Goal: Navigation & Orientation: Find specific page/section

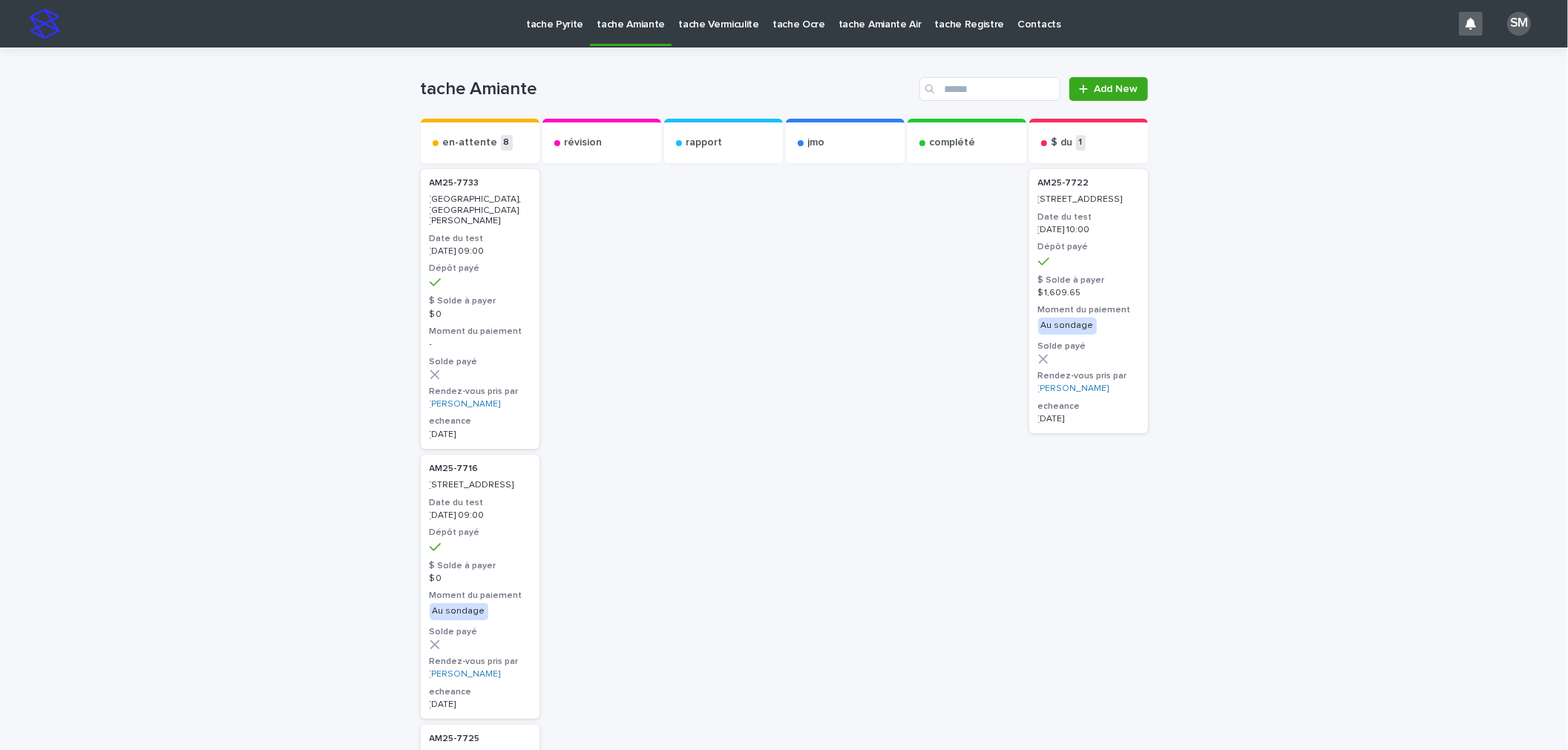
click at [545, 24] on p "tache Pyrite" at bounding box center [555, 16] width 57 height 31
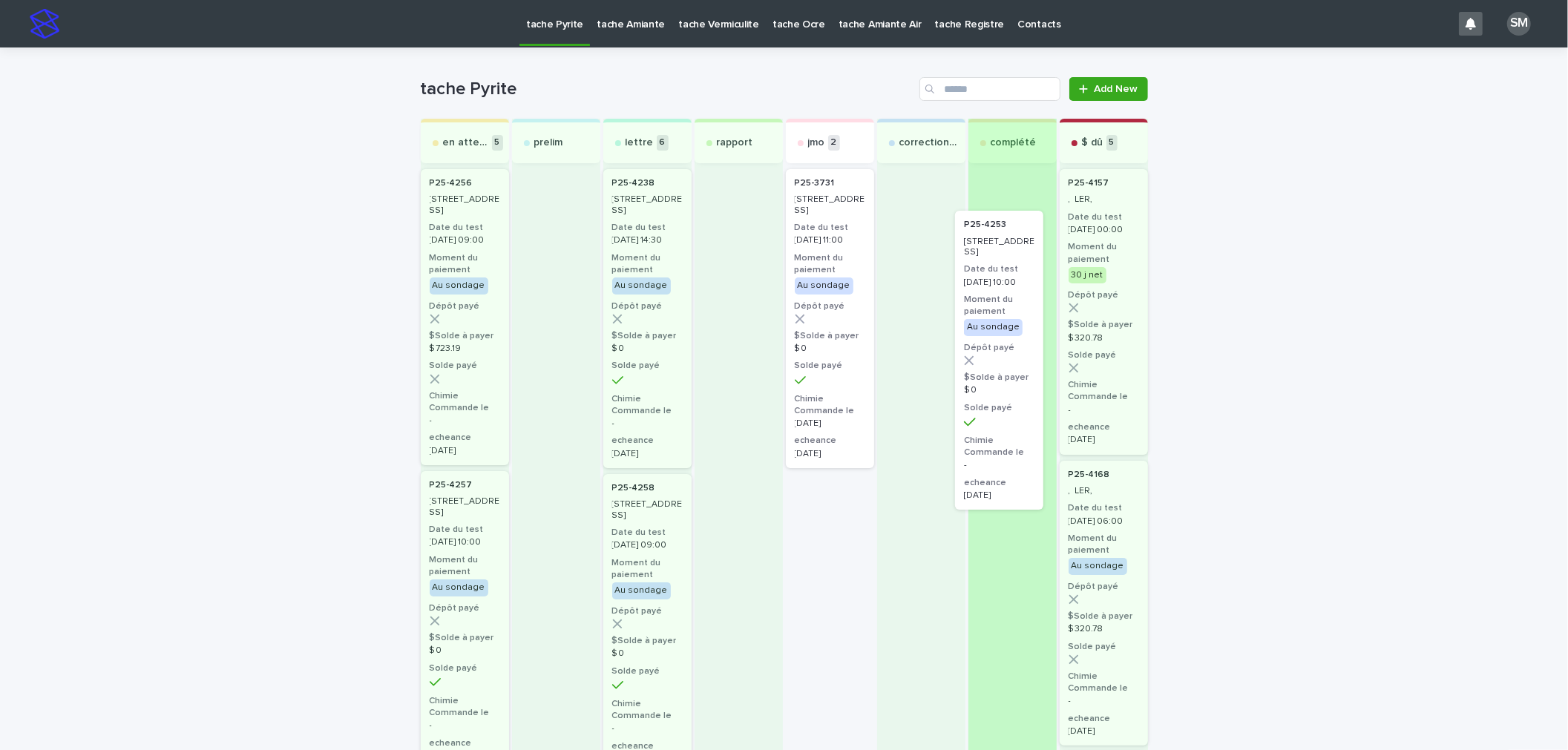
drag, startPoint x: 815, startPoint y: 568, endPoint x: 1007, endPoint y: 268, distance: 356.2
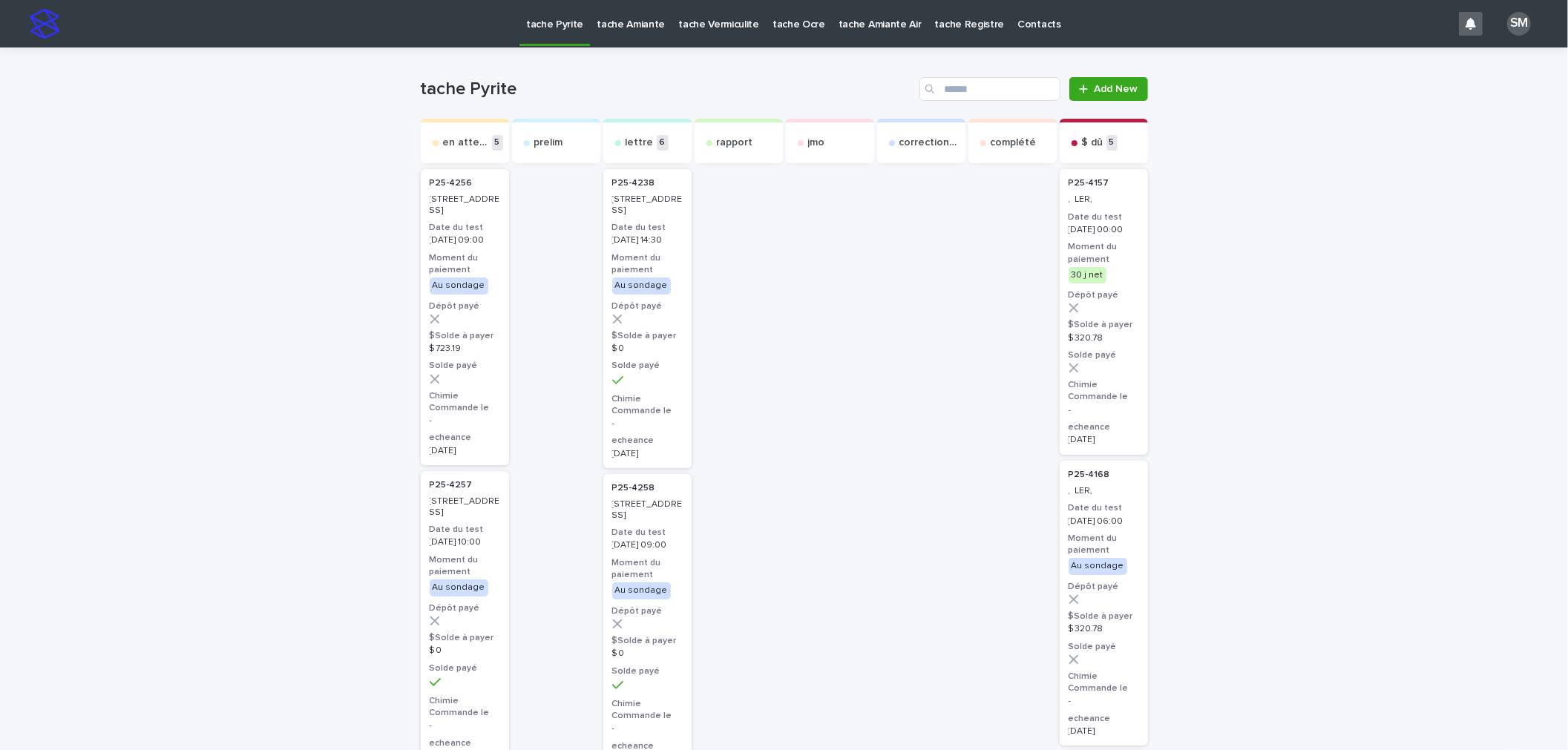
click at [631, 22] on p "tache Amiante" at bounding box center [631, 16] width 68 height 31
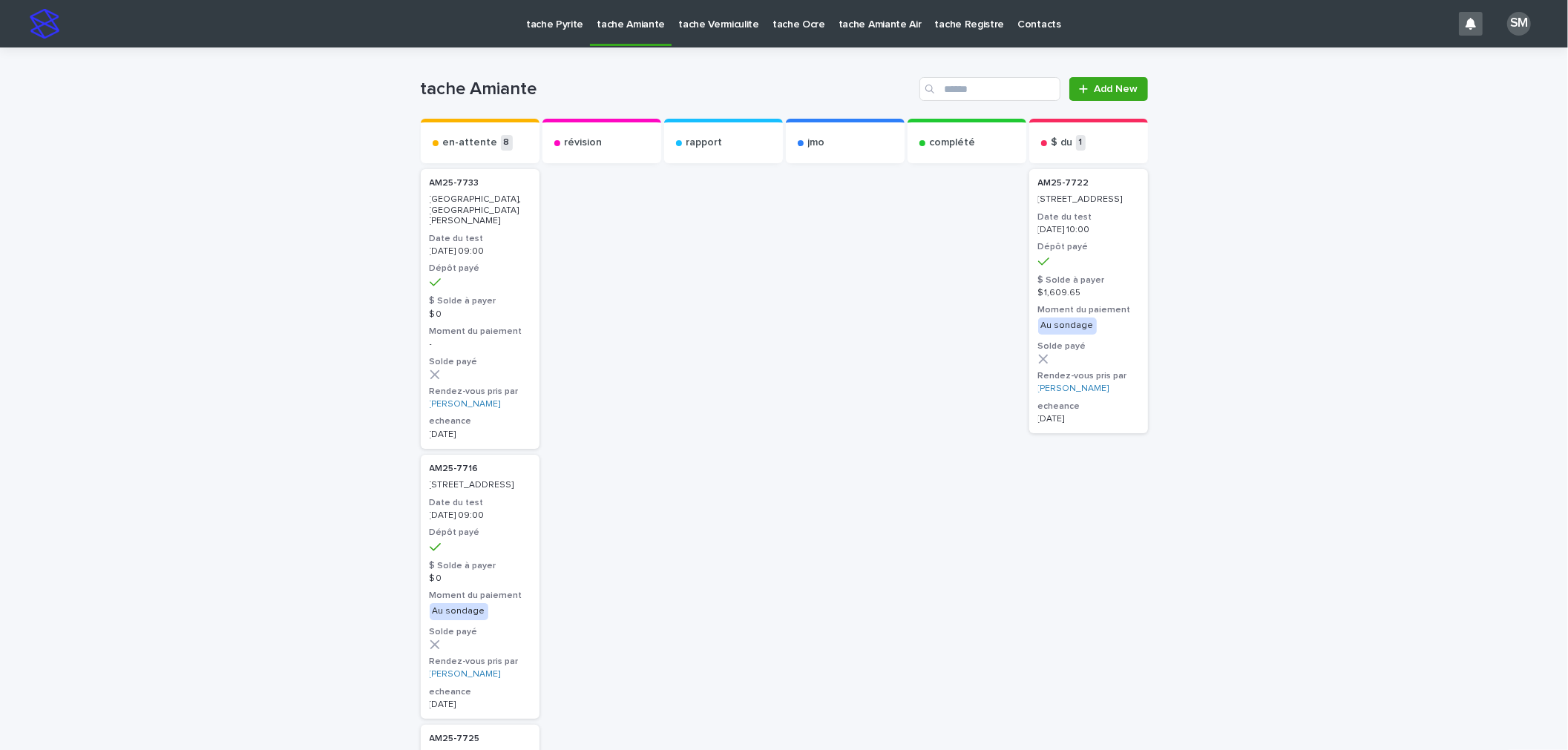
click at [710, 30] on p "tache Vermiculite" at bounding box center [717, 16] width 80 height 31
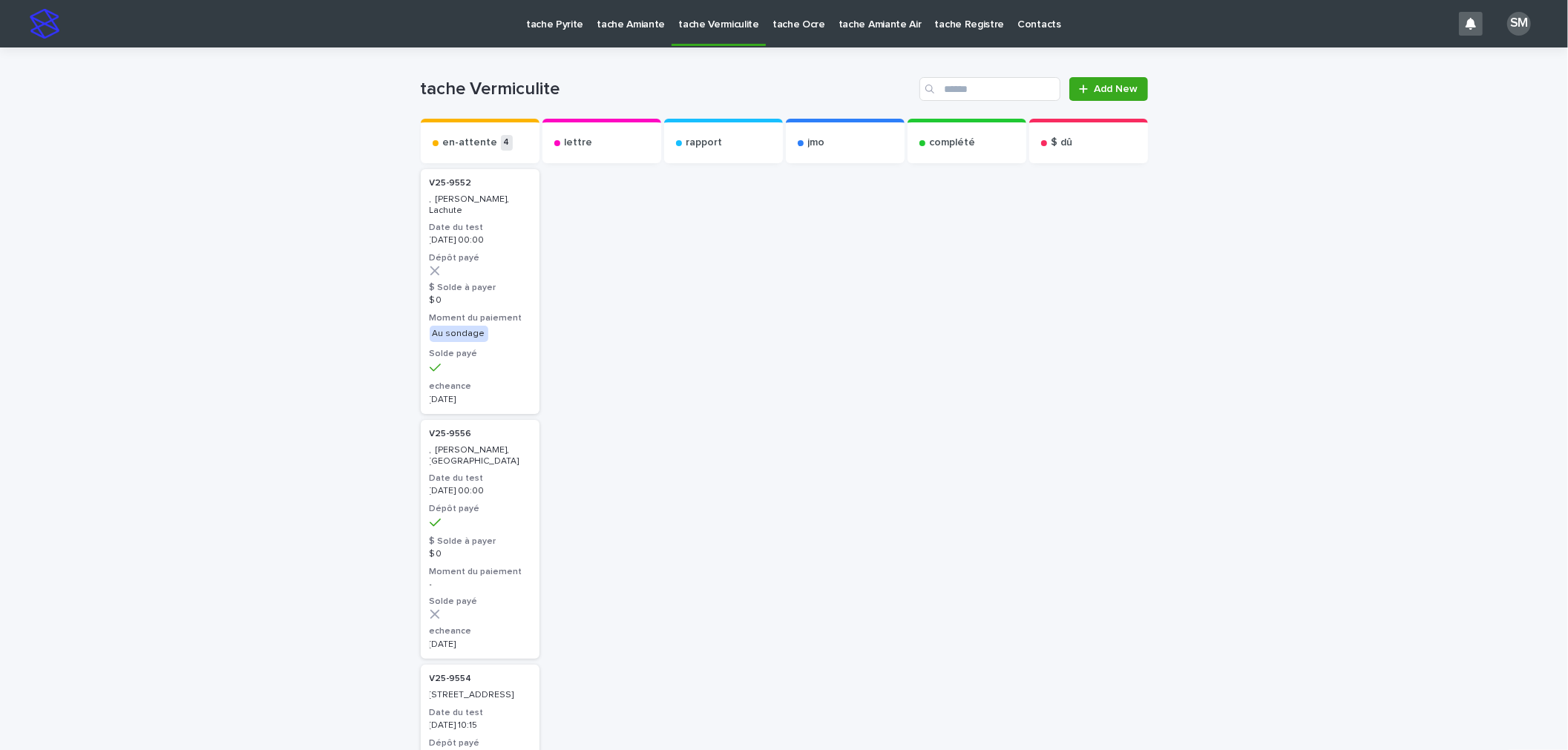
click at [612, 23] on p "tache Amiante" at bounding box center [631, 16] width 68 height 31
